Goal: Task Accomplishment & Management: Manage account settings

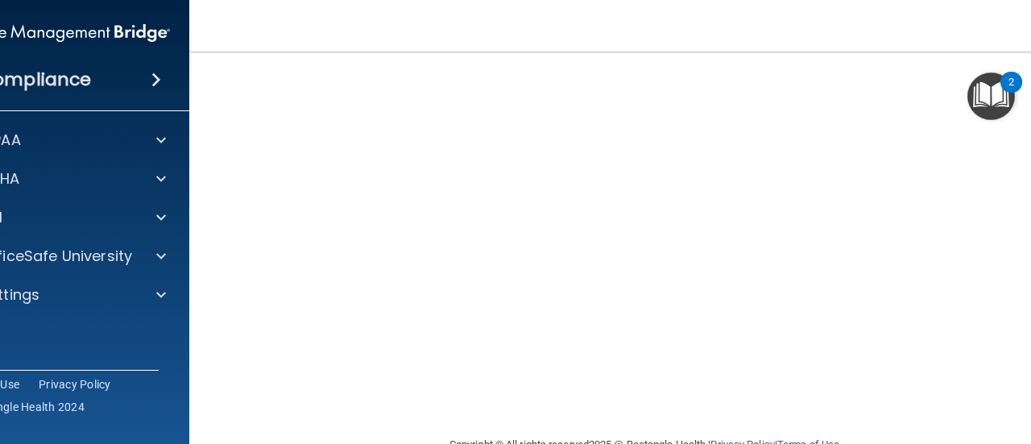
scroll to position [102, 0]
click at [363, 30] on nav "Toggle navigation Christine Lee leedentalstudios@gmail.com Manage My Enterprise…" at bounding box center [644, 26] width 910 height 52
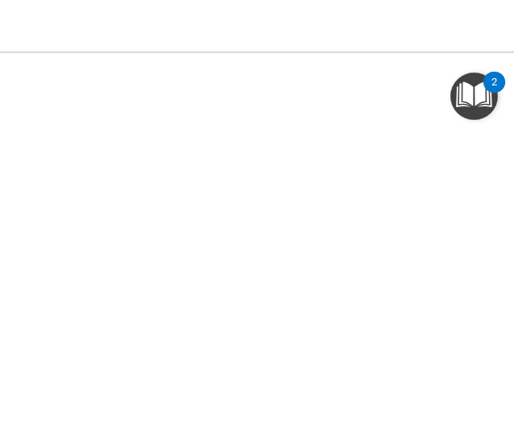
scroll to position [176, 0]
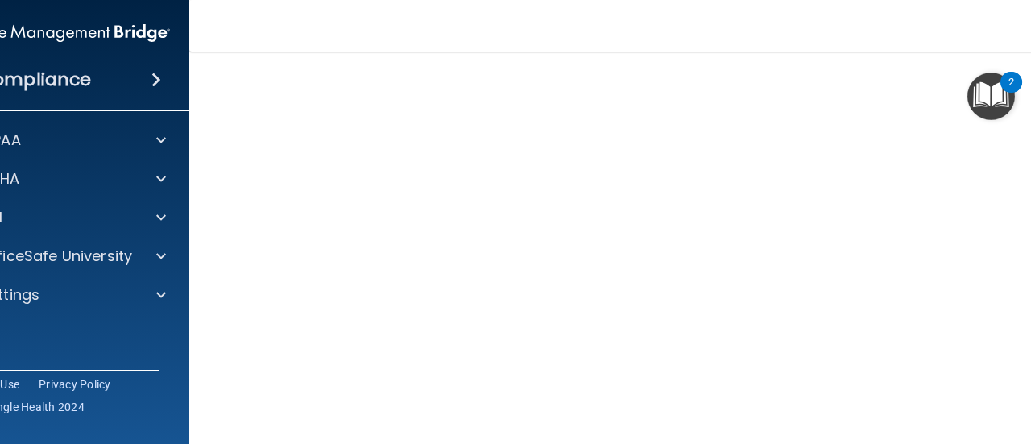
scroll to position [119, 0]
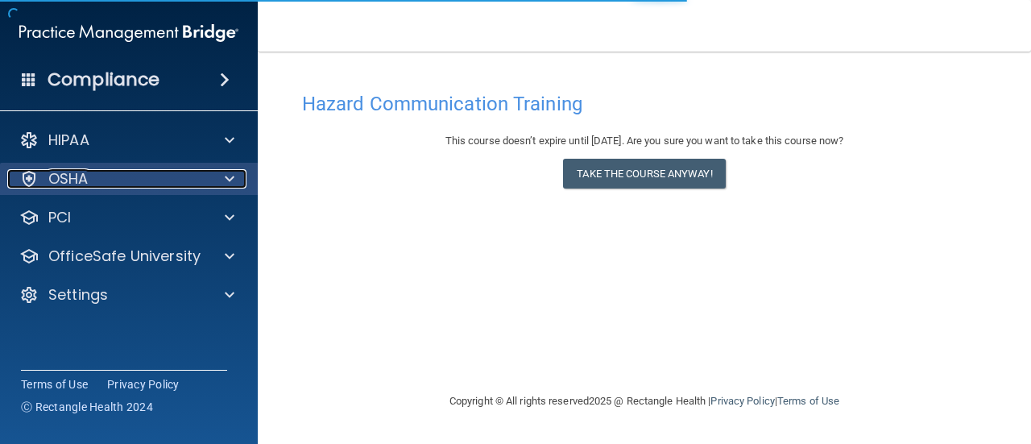
click at [195, 175] on div "OSHA" at bounding box center [107, 178] width 200 height 19
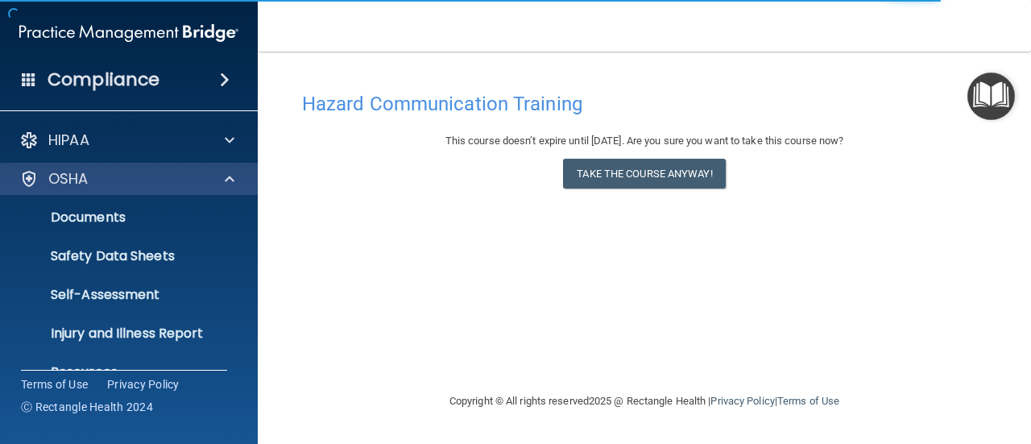
click at [233, 168] on div "OSHA" at bounding box center [129, 179] width 259 height 32
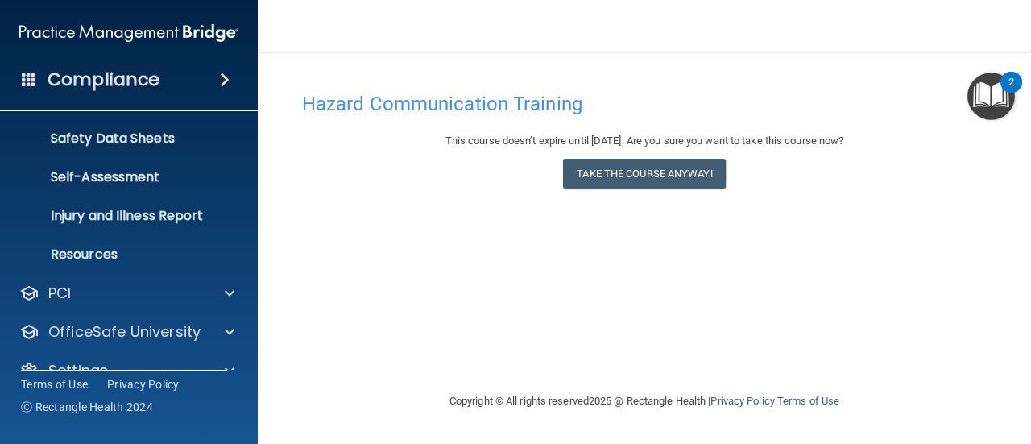
scroll to position [147, 0]
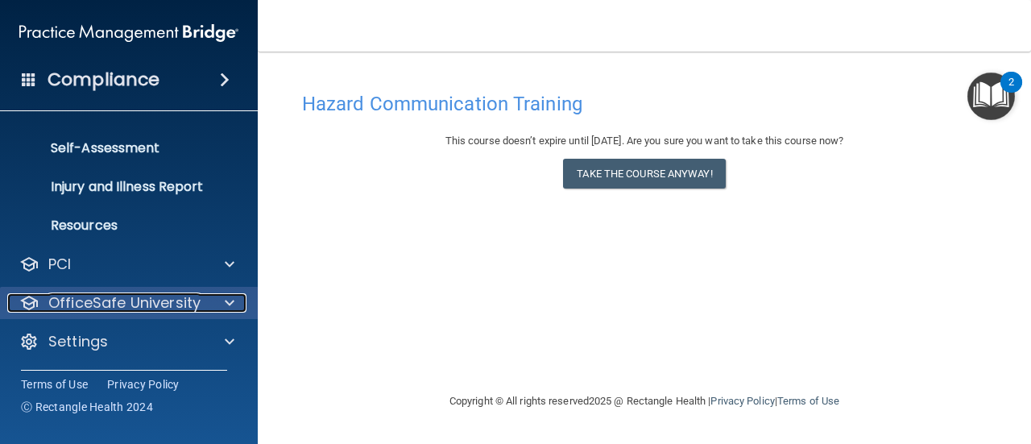
click at [174, 299] on p "OfficeSafe University" at bounding box center [124, 302] width 152 height 19
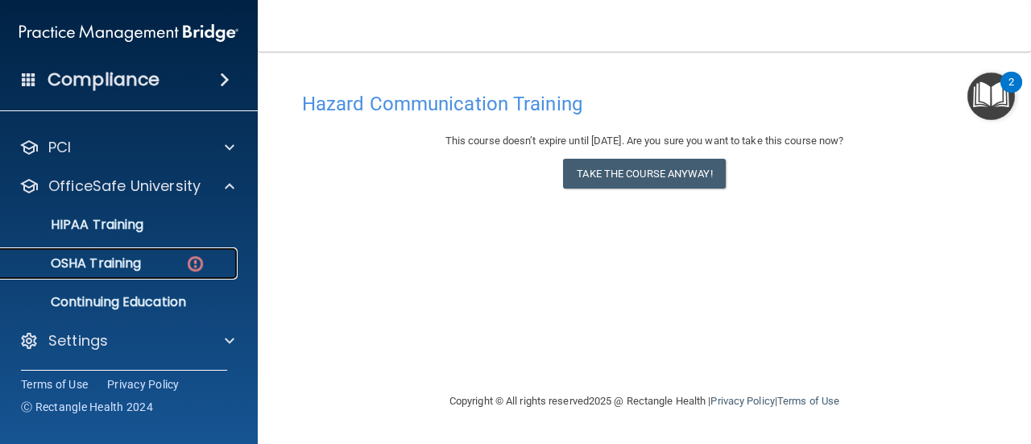
click at [139, 259] on p "OSHA Training" at bounding box center [75, 263] width 131 height 16
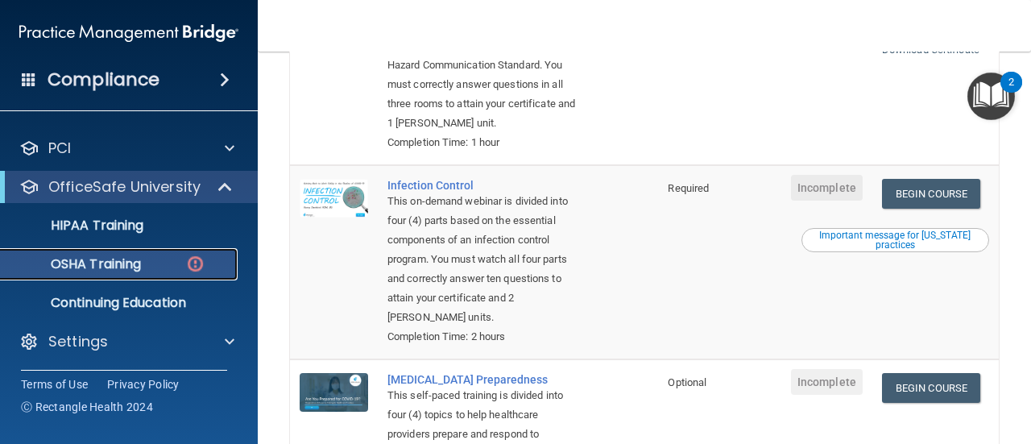
scroll to position [437, 0]
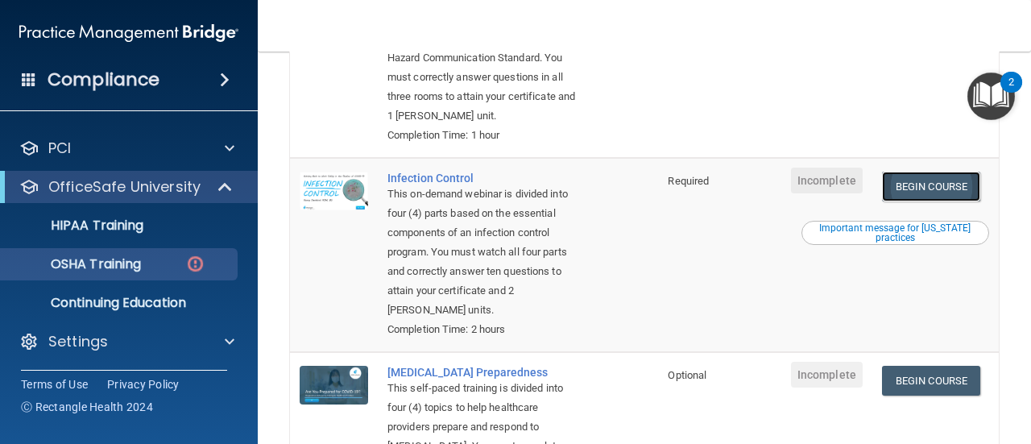
click at [957, 201] on link "Begin Course" at bounding box center [931, 187] width 98 height 30
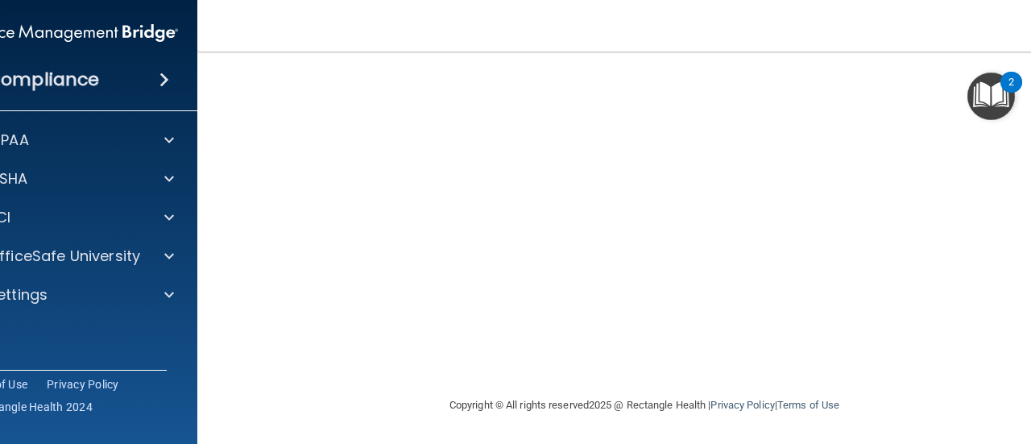
scroll to position [204, 0]
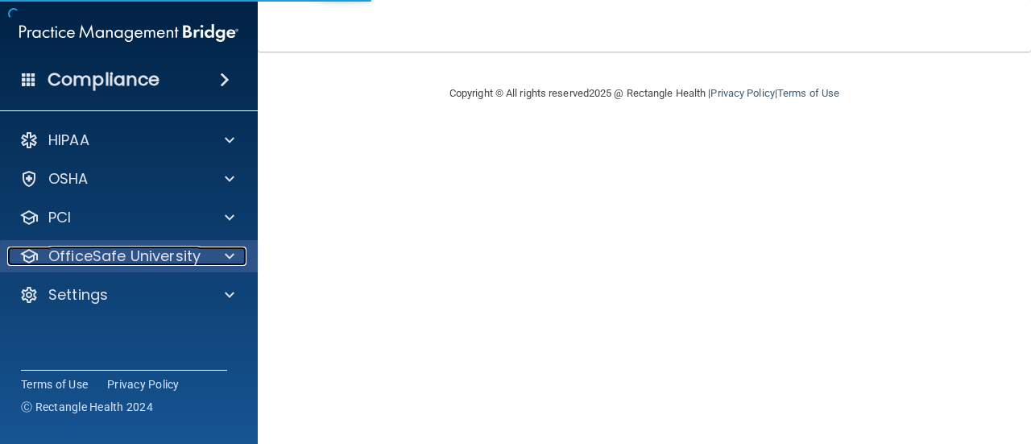
click at [226, 255] on span at bounding box center [230, 256] width 10 height 19
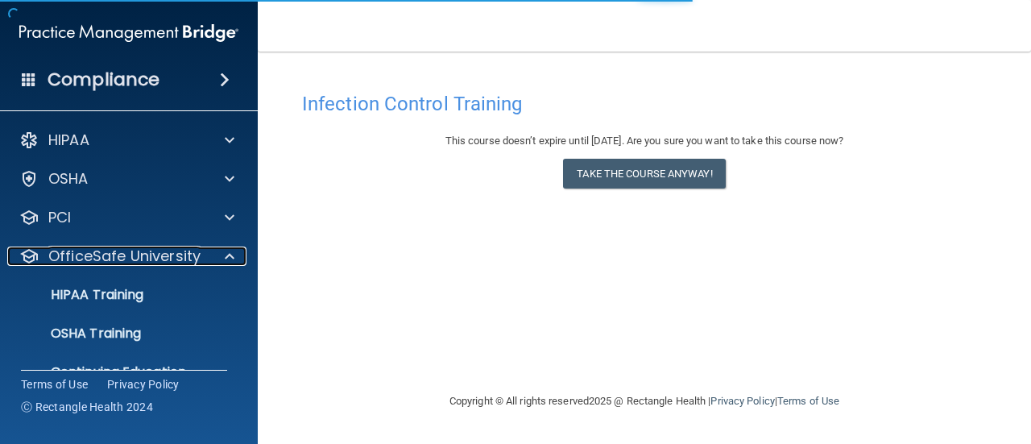
scroll to position [69, 0]
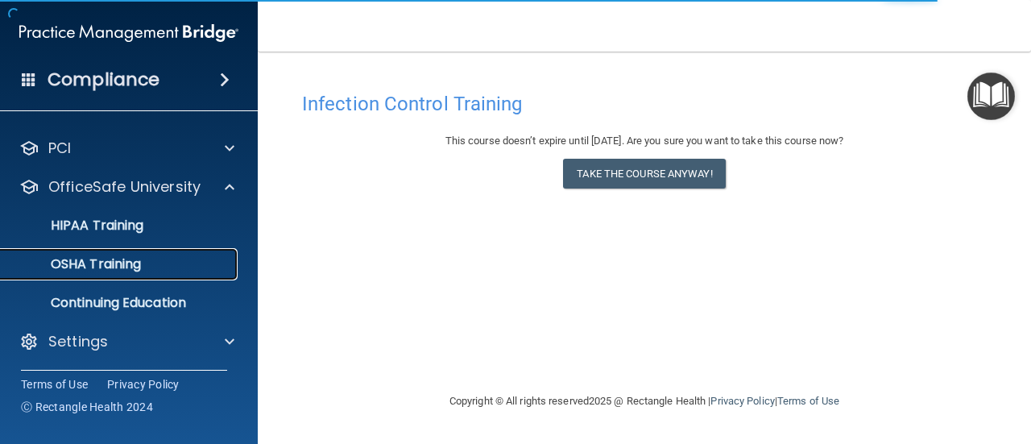
click at [158, 269] on div "OSHA Training" at bounding box center [120, 264] width 220 height 16
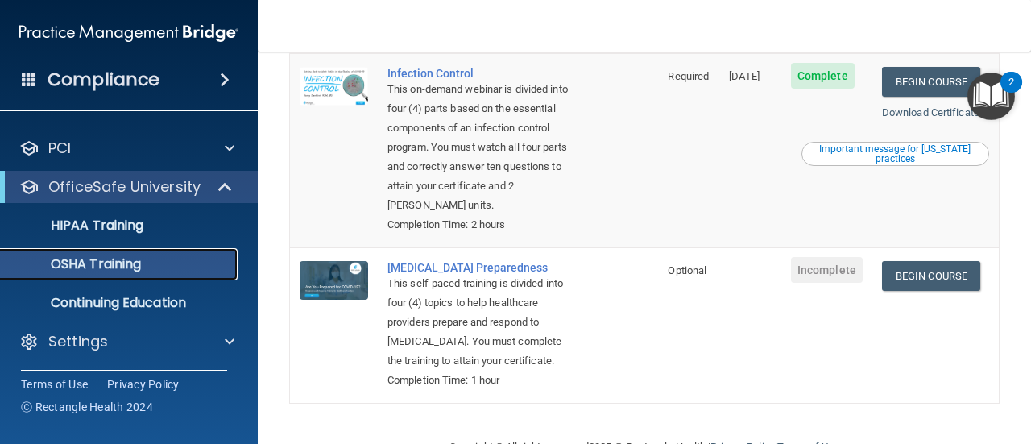
scroll to position [476, 0]
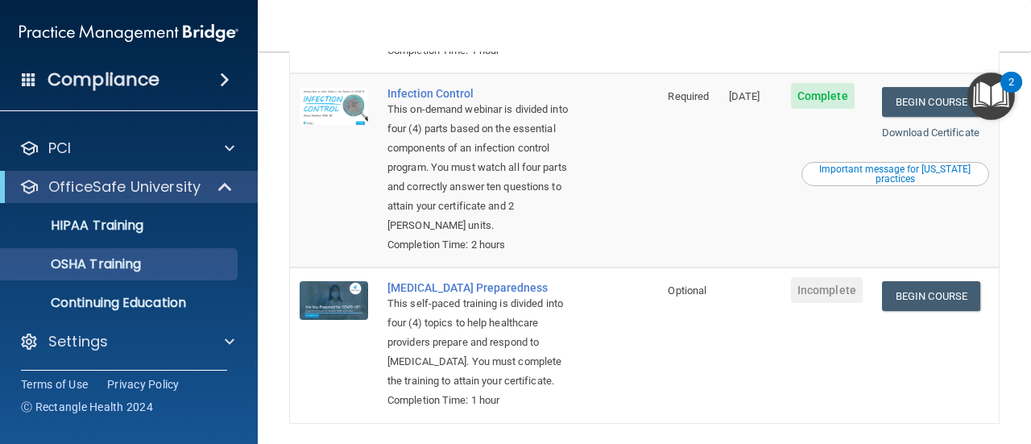
click at [889, 184] on div "Important message for California practices" at bounding box center [895, 173] width 183 height 19
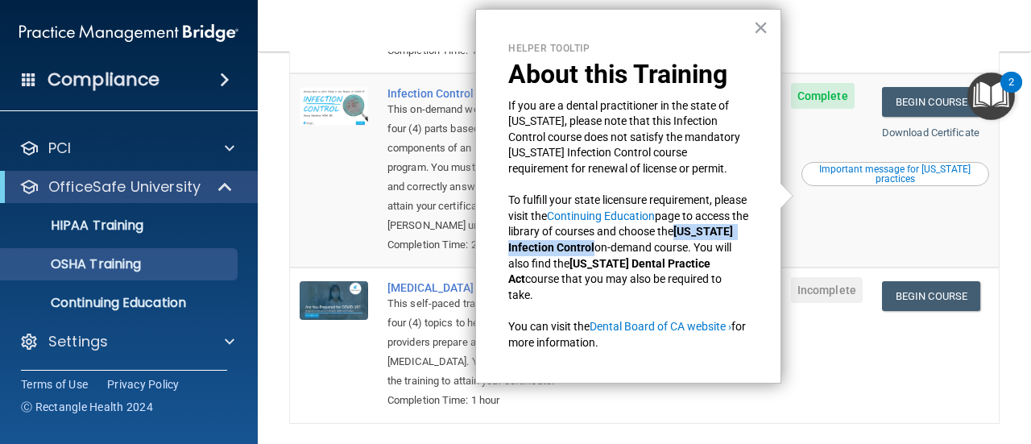
drag, startPoint x: 645, startPoint y: 249, endPoint x: 511, endPoint y: 251, distance: 133.8
click at [511, 251] on strong "California Infection Control" at bounding box center [621, 239] width 227 height 29
copy strong "California Infection Control"
click at [640, 216] on link "Continuing Education" at bounding box center [601, 215] width 108 height 13
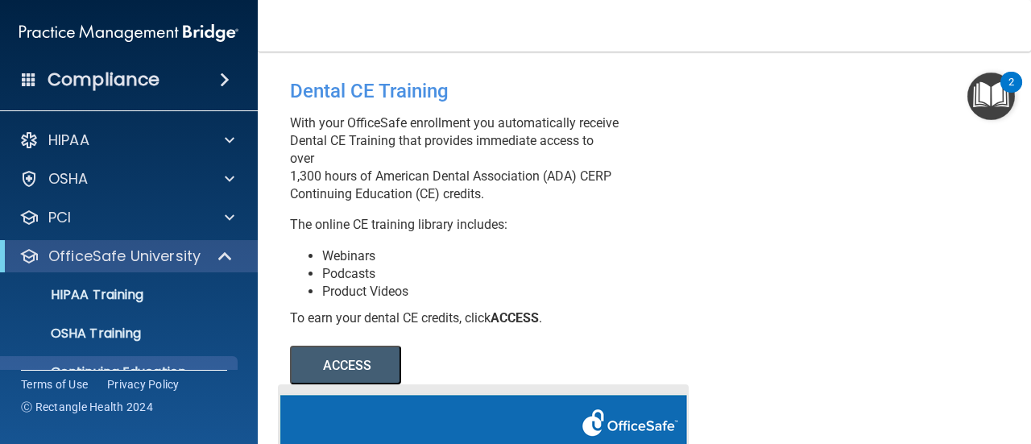
click at [375, 381] on button "ACCESS" at bounding box center [345, 365] width 111 height 39
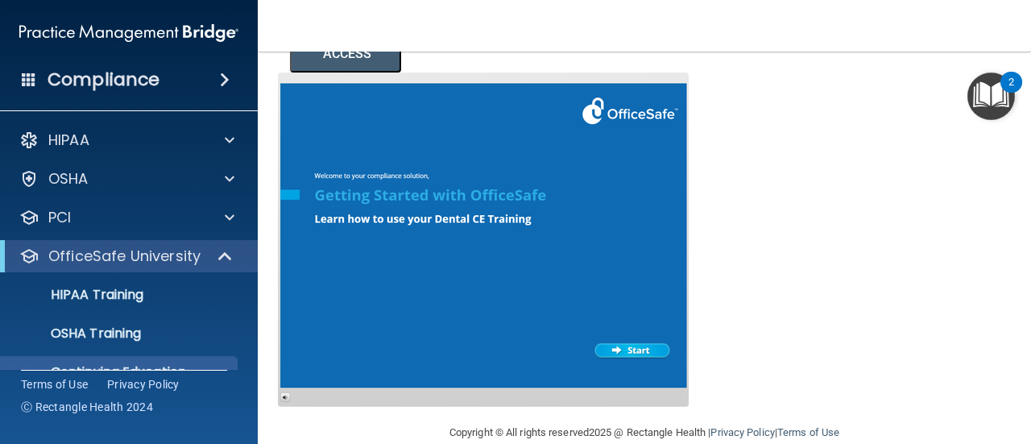
scroll to position [313, 0]
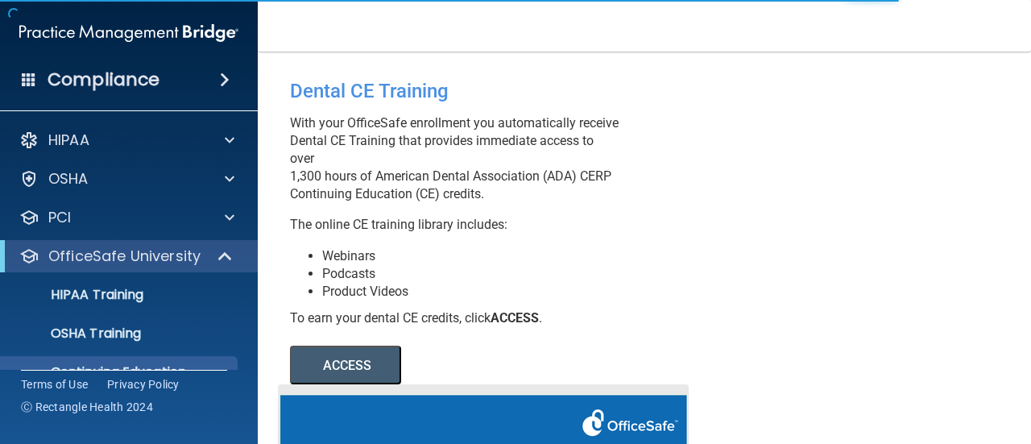
click at [383, 384] on button "ACCESS" at bounding box center [345, 365] width 111 height 39
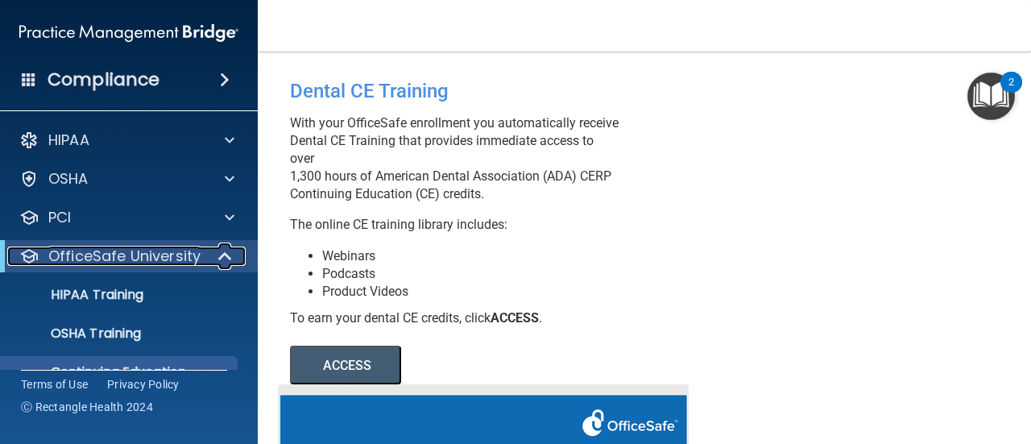
click at [224, 253] on span at bounding box center [227, 256] width 14 height 19
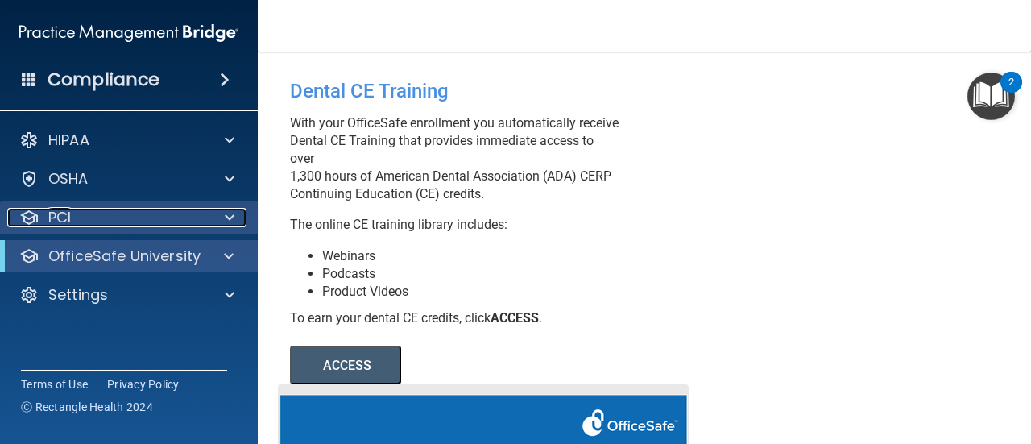
click at [234, 215] on div at bounding box center [227, 217] width 40 height 19
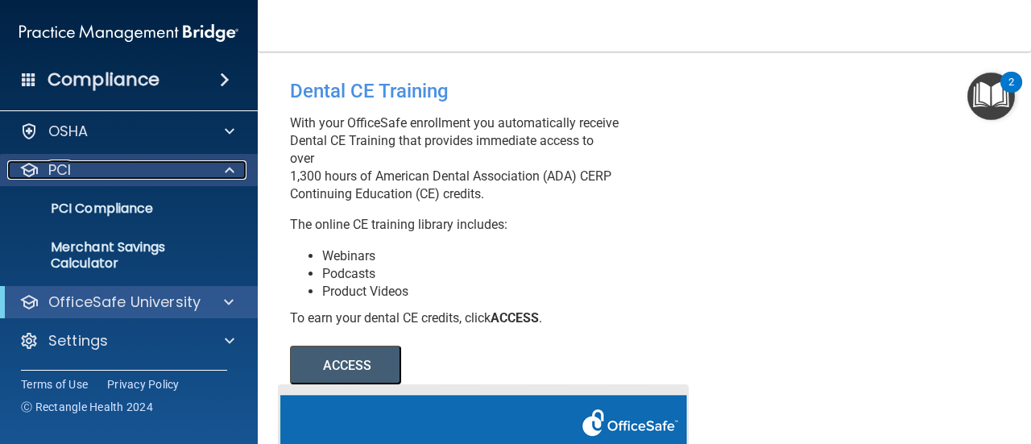
scroll to position [17, 0]
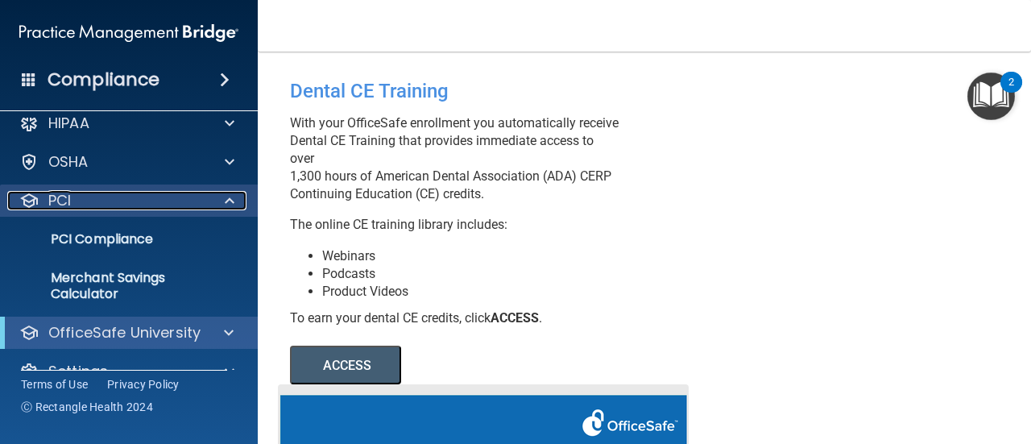
click at [231, 201] on span at bounding box center [230, 200] width 10 height 19
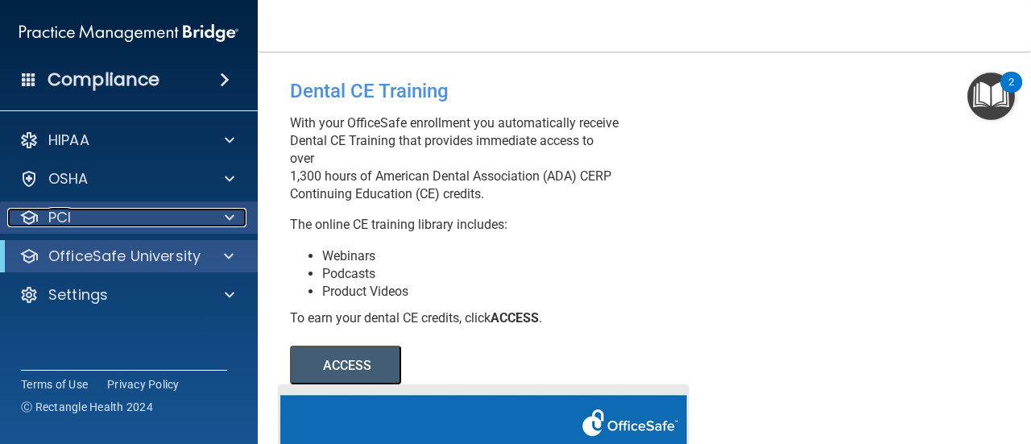
scroll to position [0, 0]
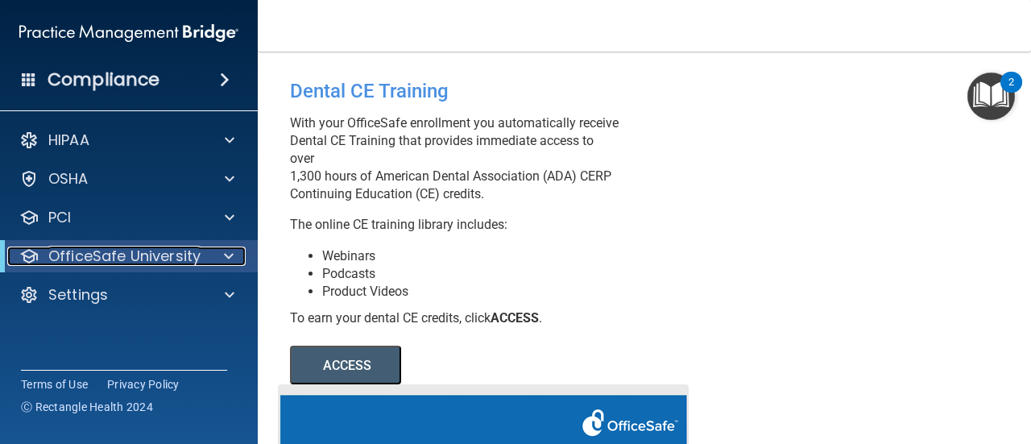
click at [229, 257] on span at bounding box center [229, 256] width 10 height 19
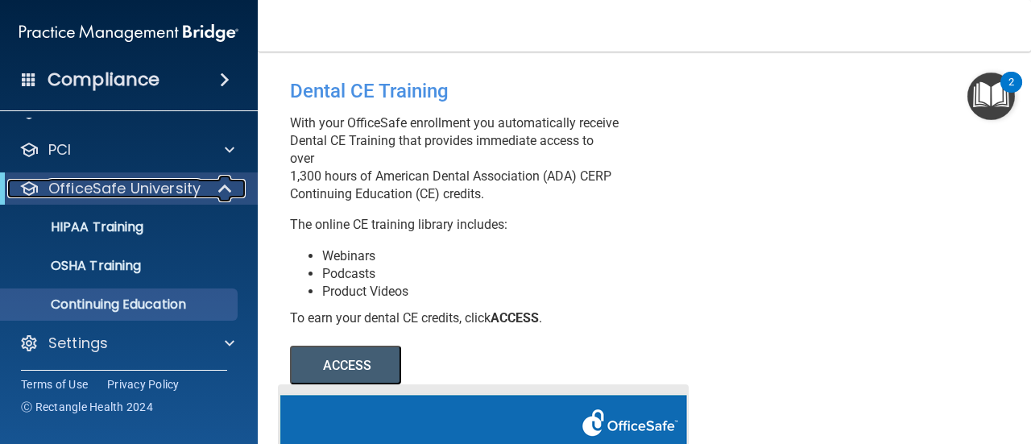
scroll to position [69, 0]
click at [914, 139] on div "Dental CE Training With your OfficeSafe enrollment you automatically receive De…" at bounding box center [644, 393] width 709 height 651
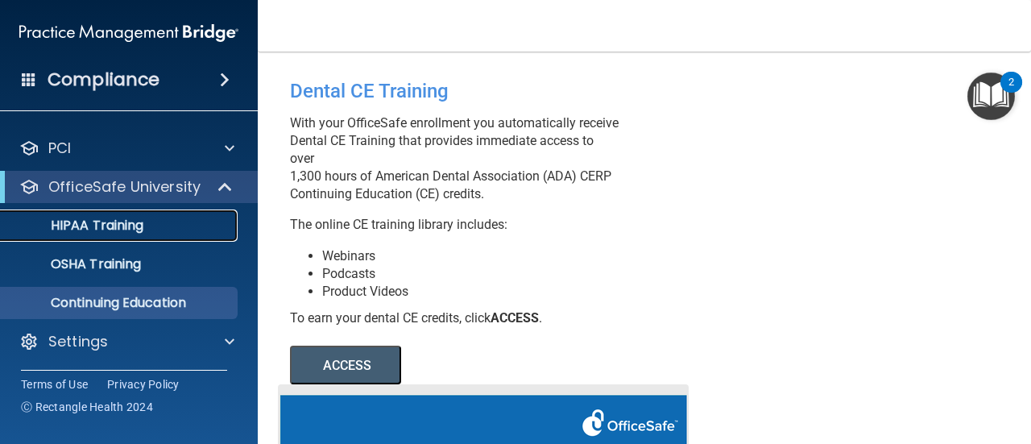
click at [157, 221] on div "HIPAA Training" at bounding box center [120, 226] width 220 height 16
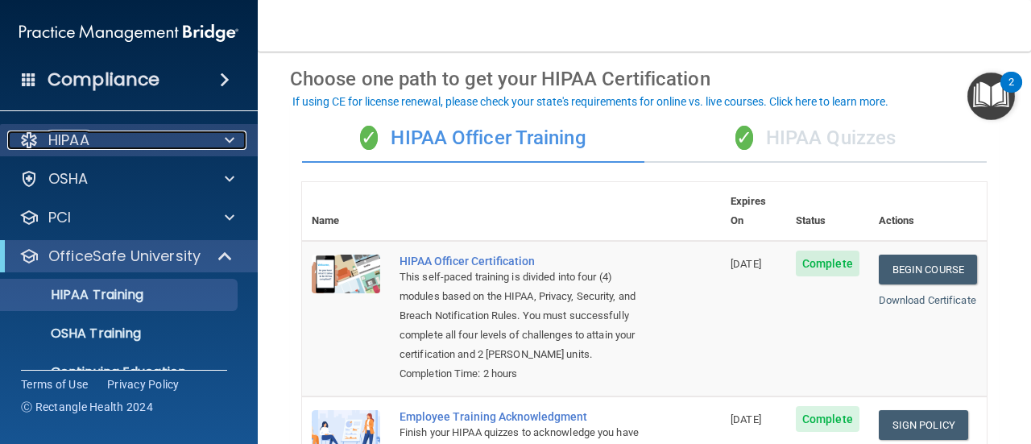
click at [48, 144] on p "HIPAA" at bounding box center [68, 140] width 41 height 19
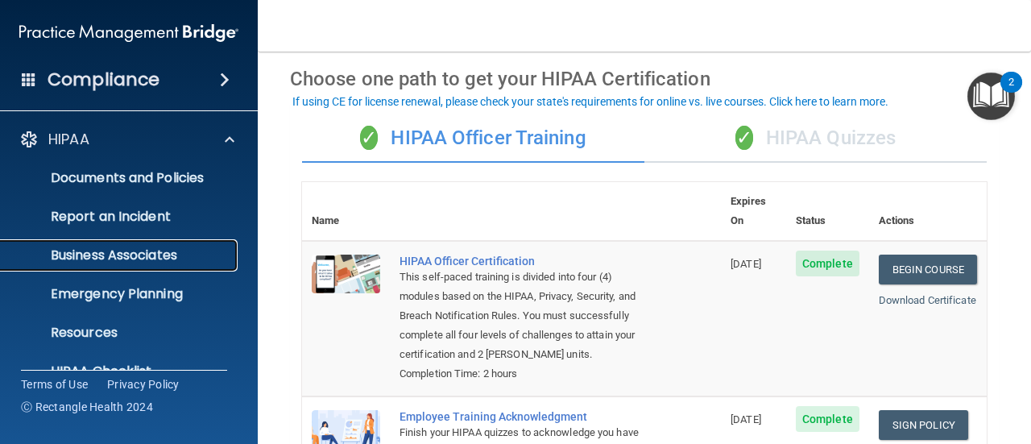
click at [55, 261] on p "Business Associates" at bounding box center [120, 255] width 220 height 16
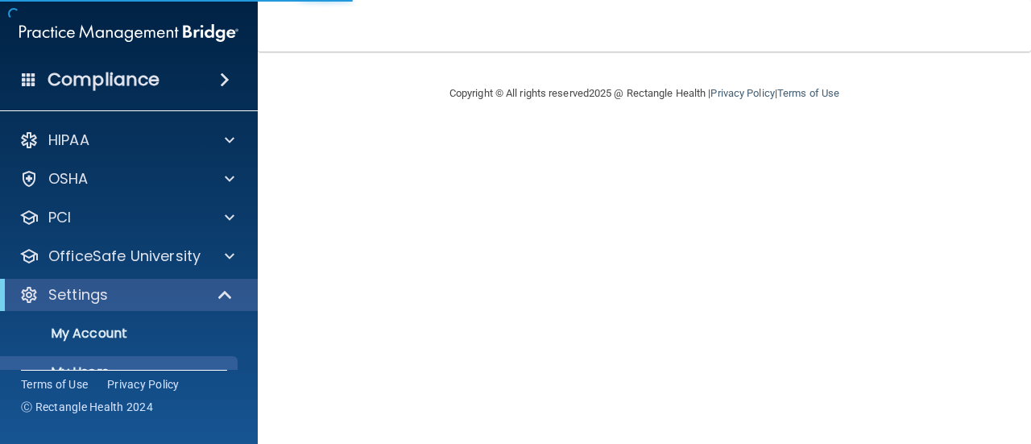
select select "20"
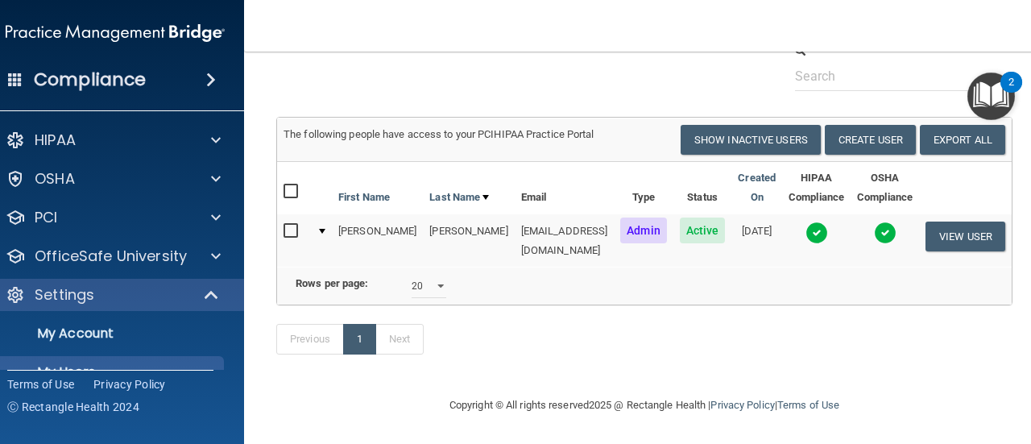
scroll to position [77, 0]
click at [947, 128] on link "Export All" at bounding box center [962, 140] width 85 height 30
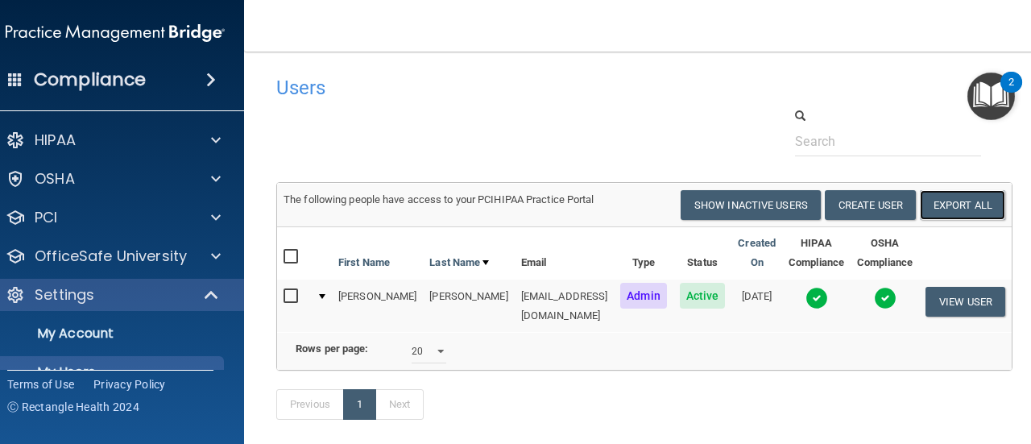
scroll to position [56, 0]
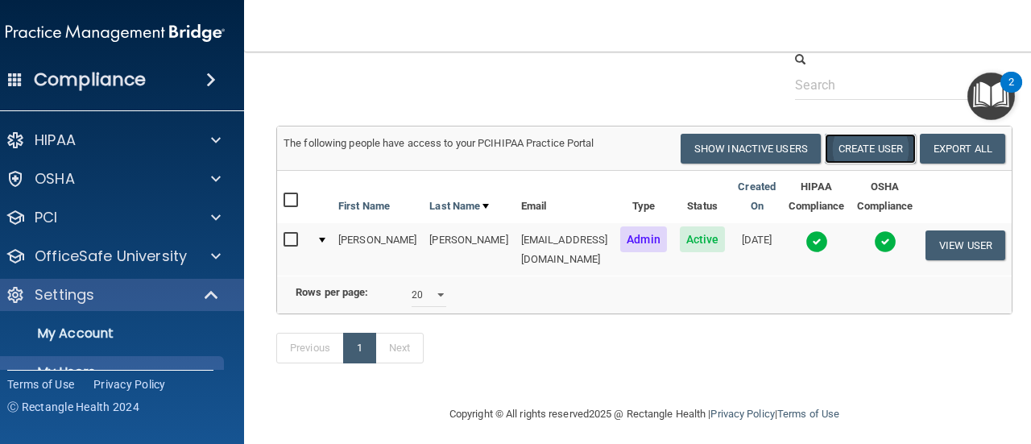
click at [865, 148] on button "Create User" at bounding box center [870, 149] width 91 height 30
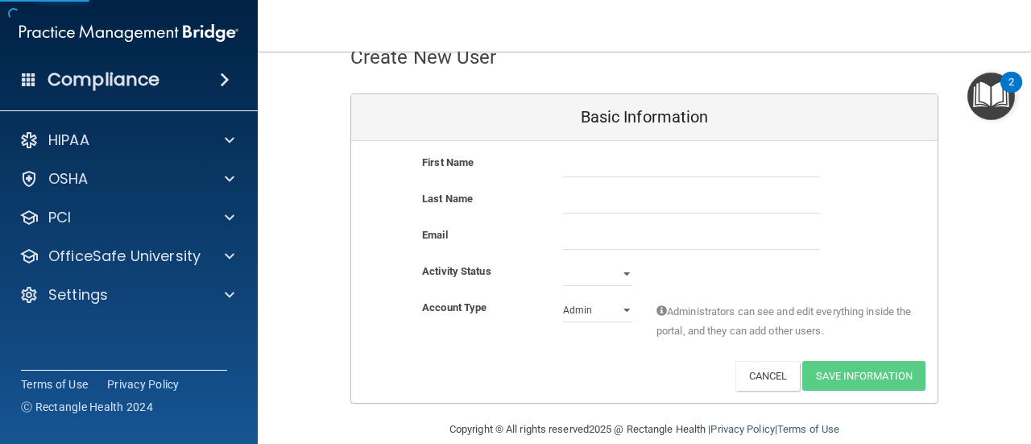
scroll to position [97, 0]
click at [607, 309] on select "Admin Member" at bounding box center [597, 309] width 69 height 24
click at [638, 354] on div "Account Type Practice Admin Admin Member Financial Institution Business Associa…" at bounding box center [644, 328] width 587 height 63
click at [610, 271] on select "Active Inactive" at bounding box center [597, 273] width 69 height 24
click at [659, 273] on div "Activity Status Active Inactive" at bounding box center [644, 273] width 587 height 24
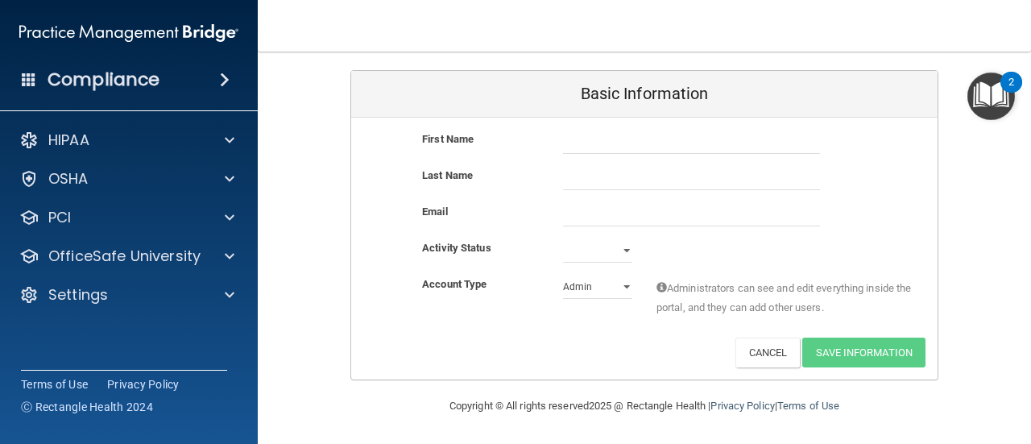
scroll to position [0, 0]
